Goal: Transaction & Acquisition: Purchase product/service

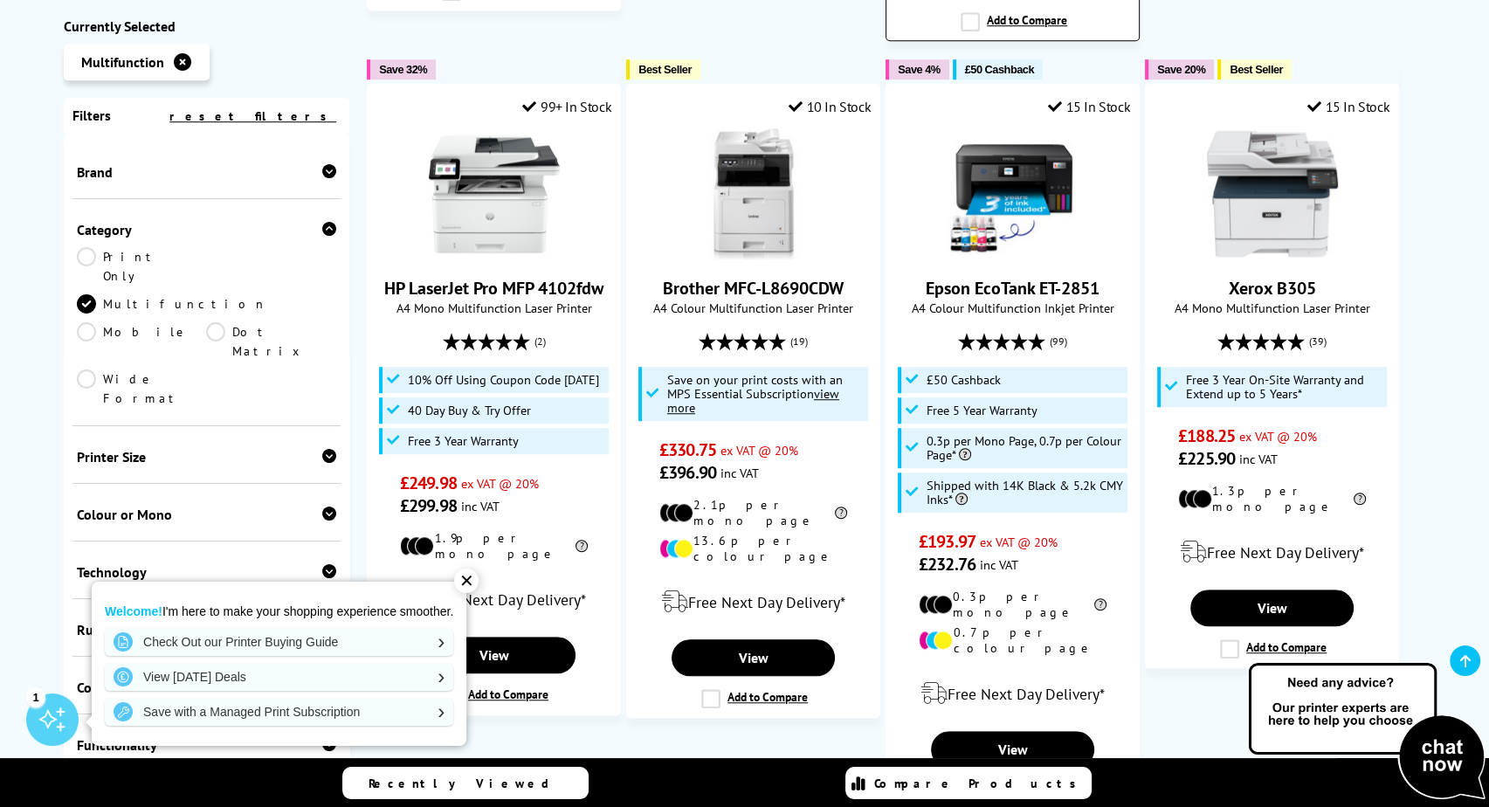
scroll to position [1446, 0]
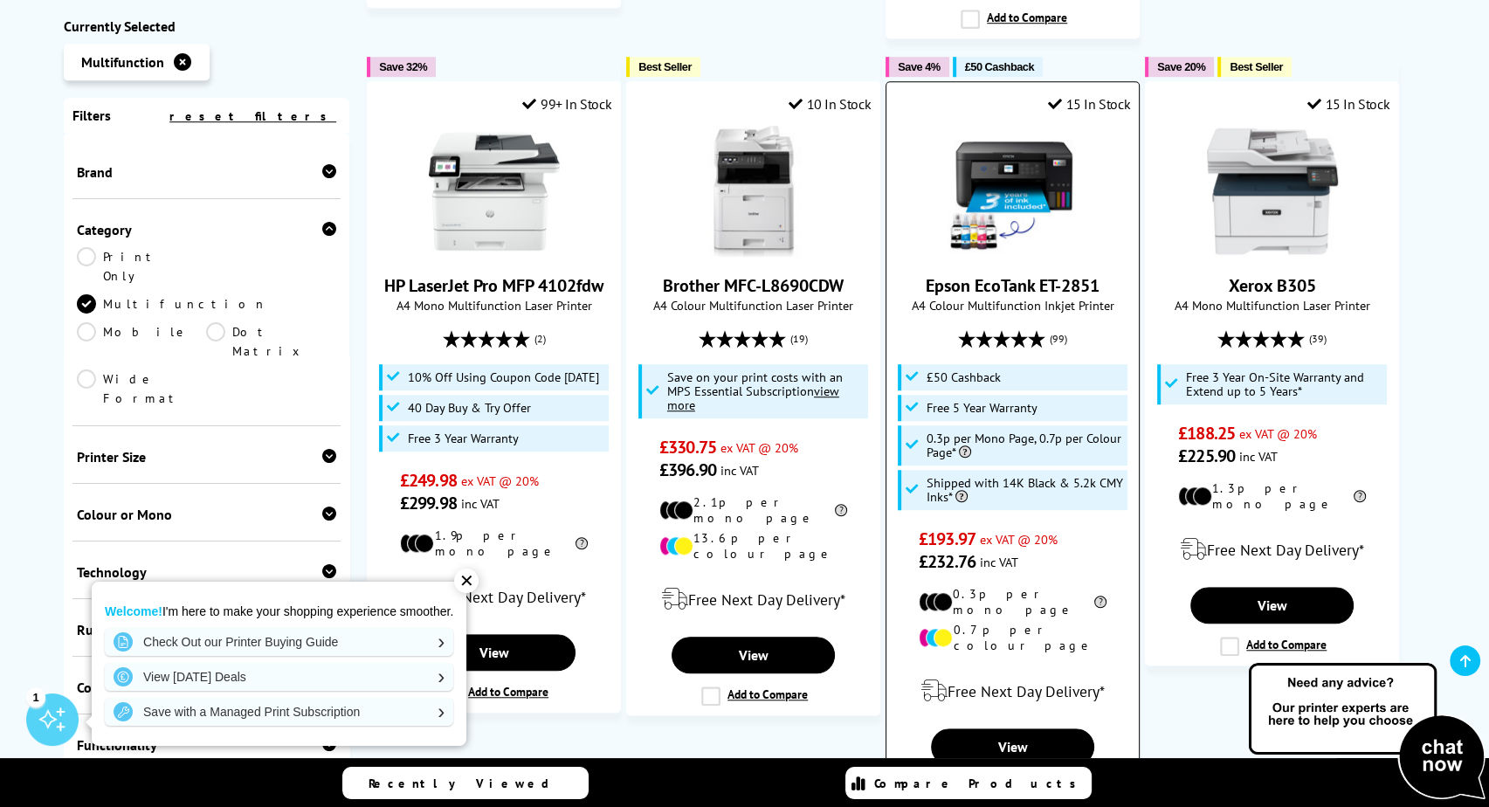
click at [982, 126] on img at bounding box center [1013, 191] width 131 height 131
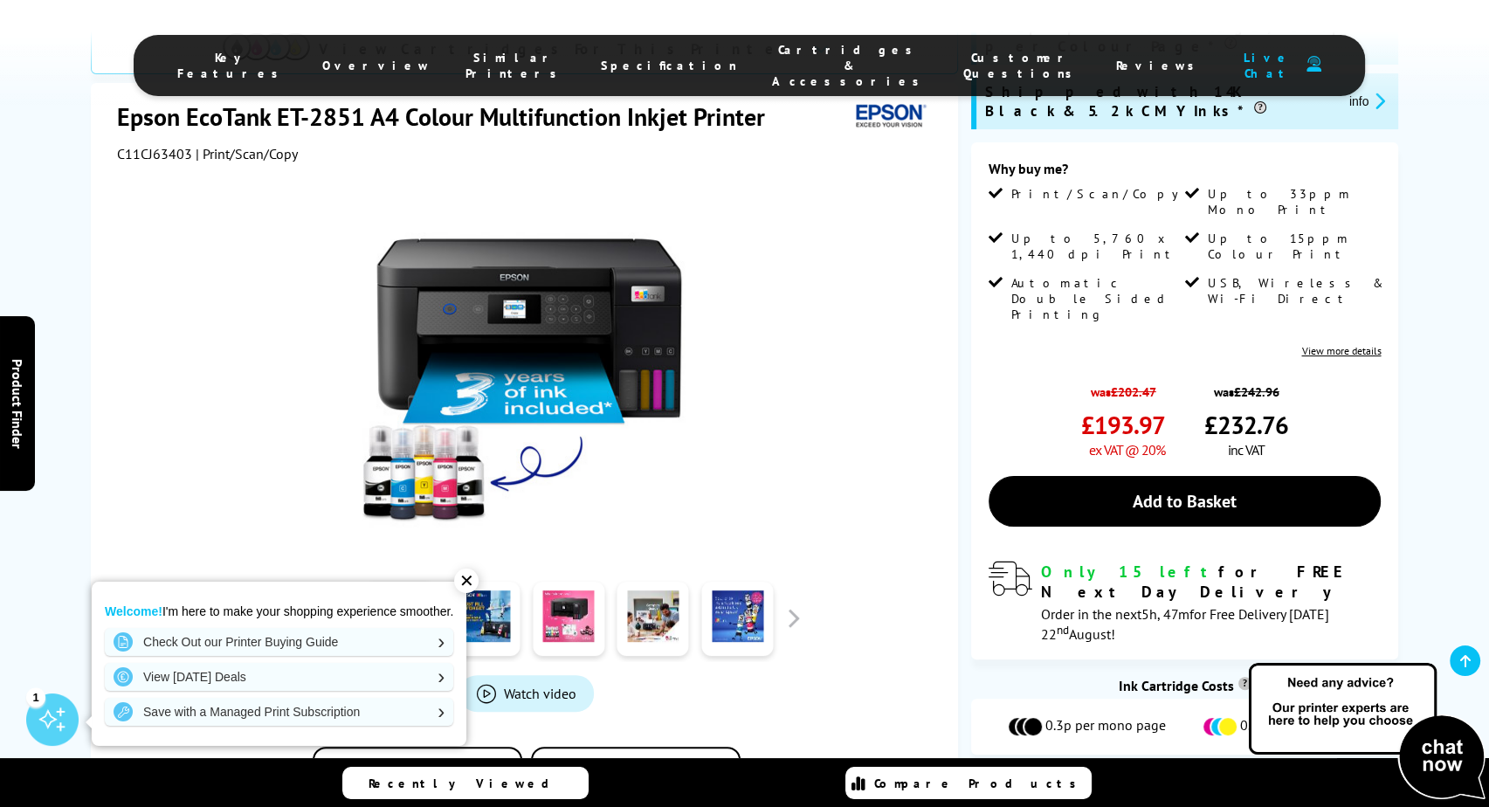
scroll to position [380, 0]
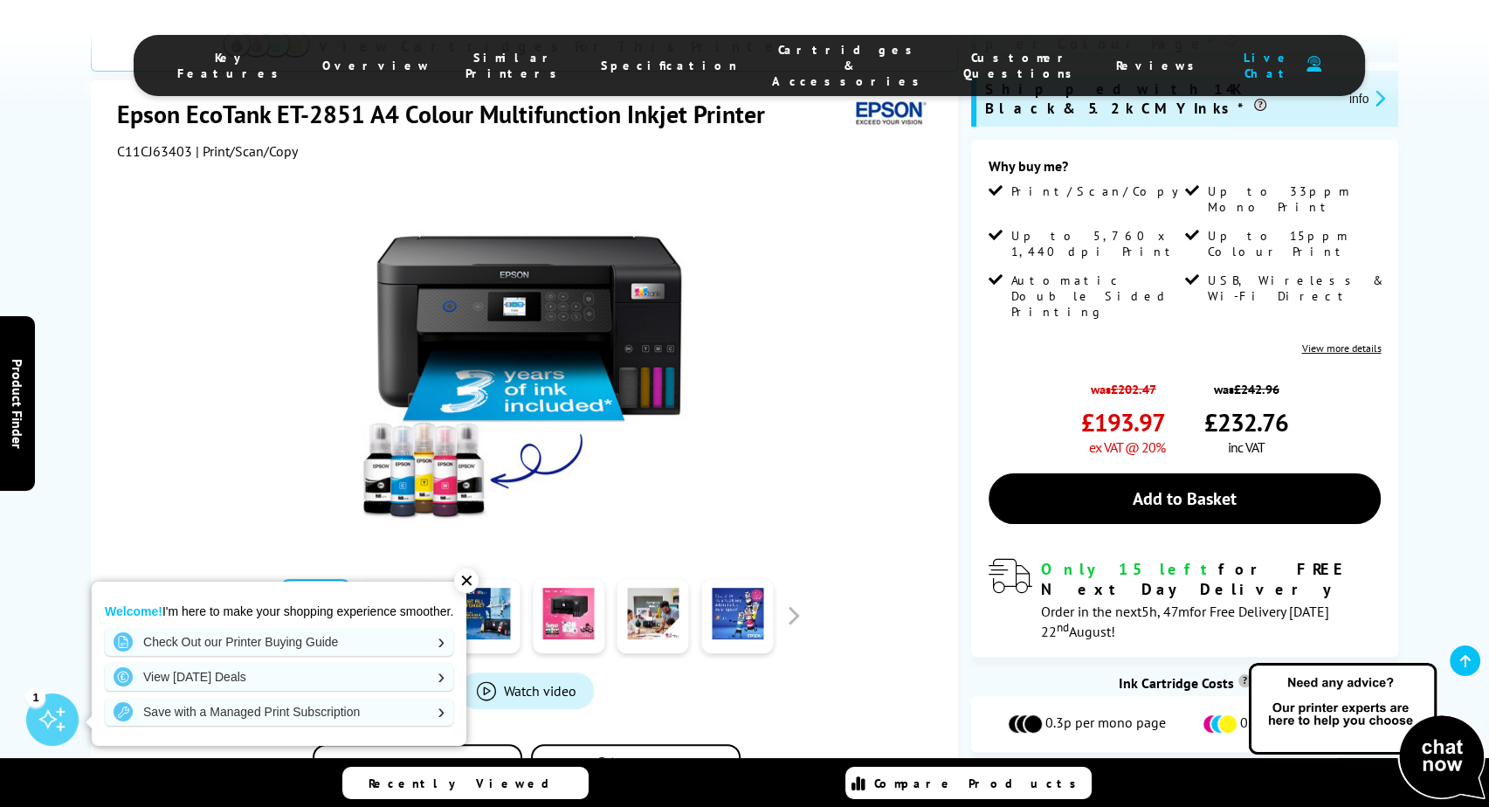
click at [468, 582] on div "✕" at bounding box center [466, 581] width 24 height 24
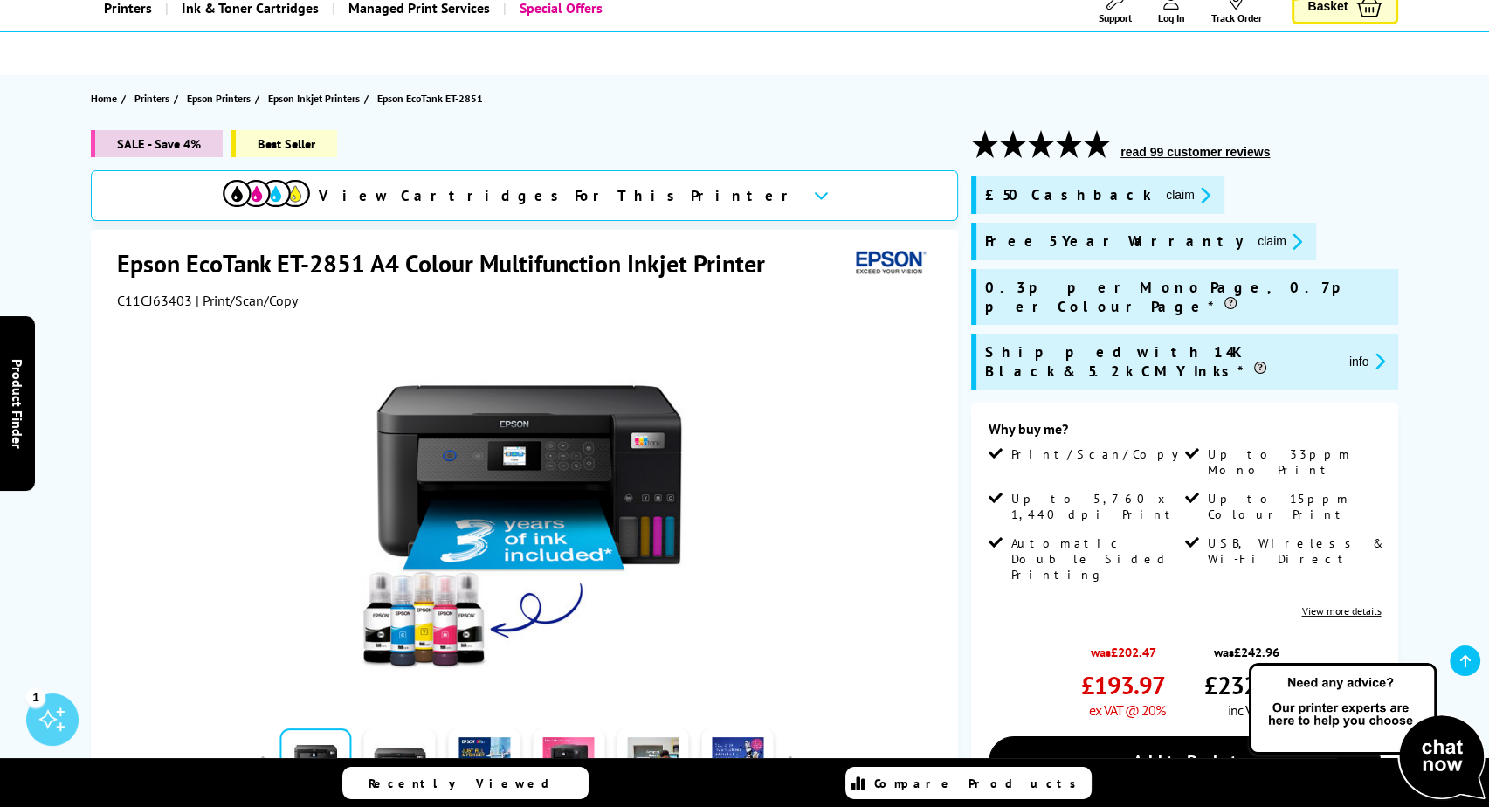
scroll to position [115, 0]
